Goal: Find specific page/section: Find specific page/section

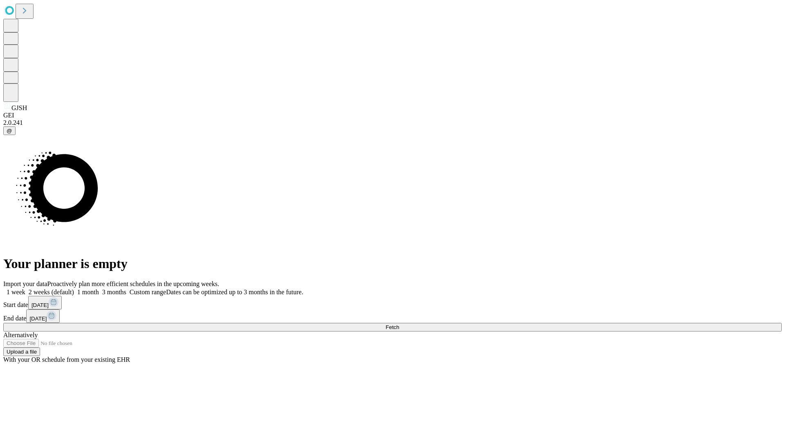
click at [399, 324] on span "Fetch" at bounding box center [392, 327] width 13 height 6
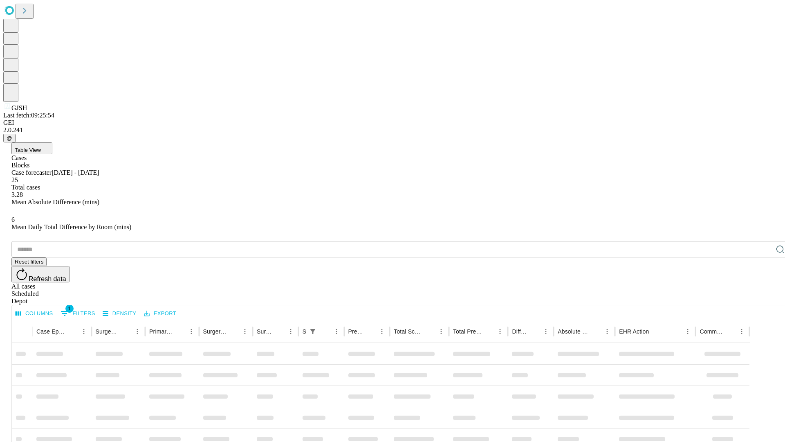
click at [764, 297] on div "Depot" at bounding box center [400, 300] width 779 height 7
